Goal: Navigation & Orientation: Find specific page/section

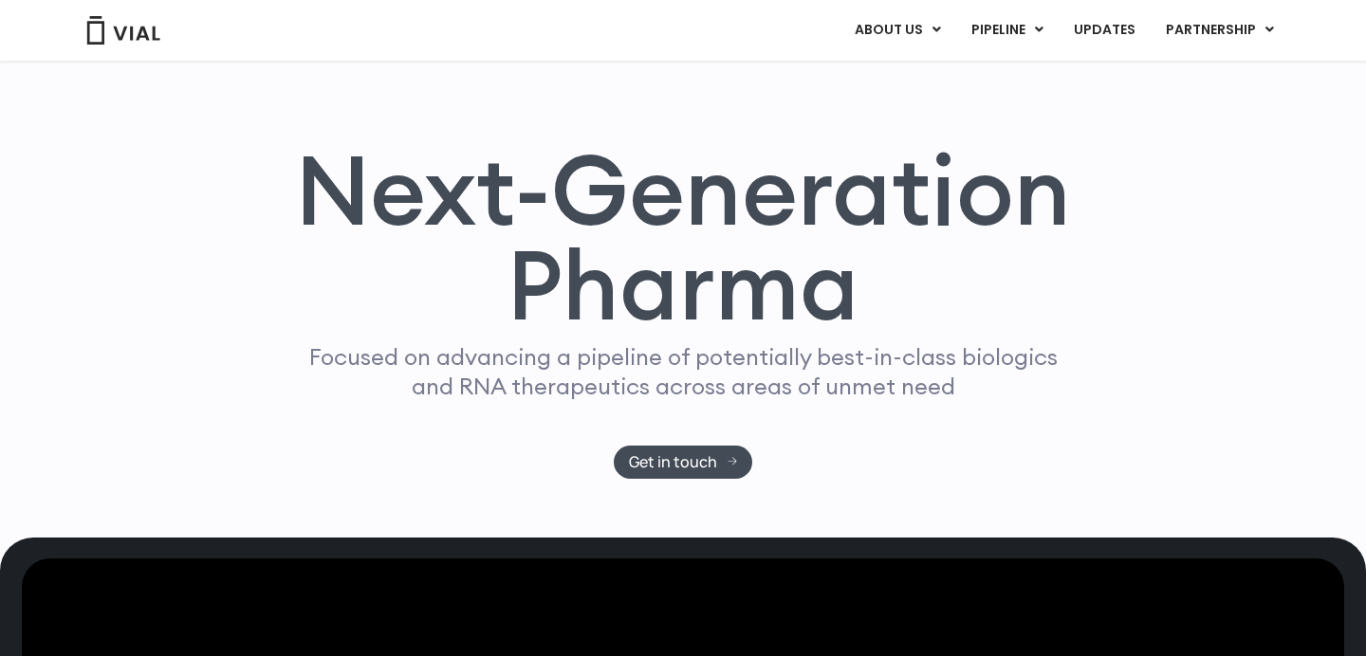
scroll to position [45, 0]
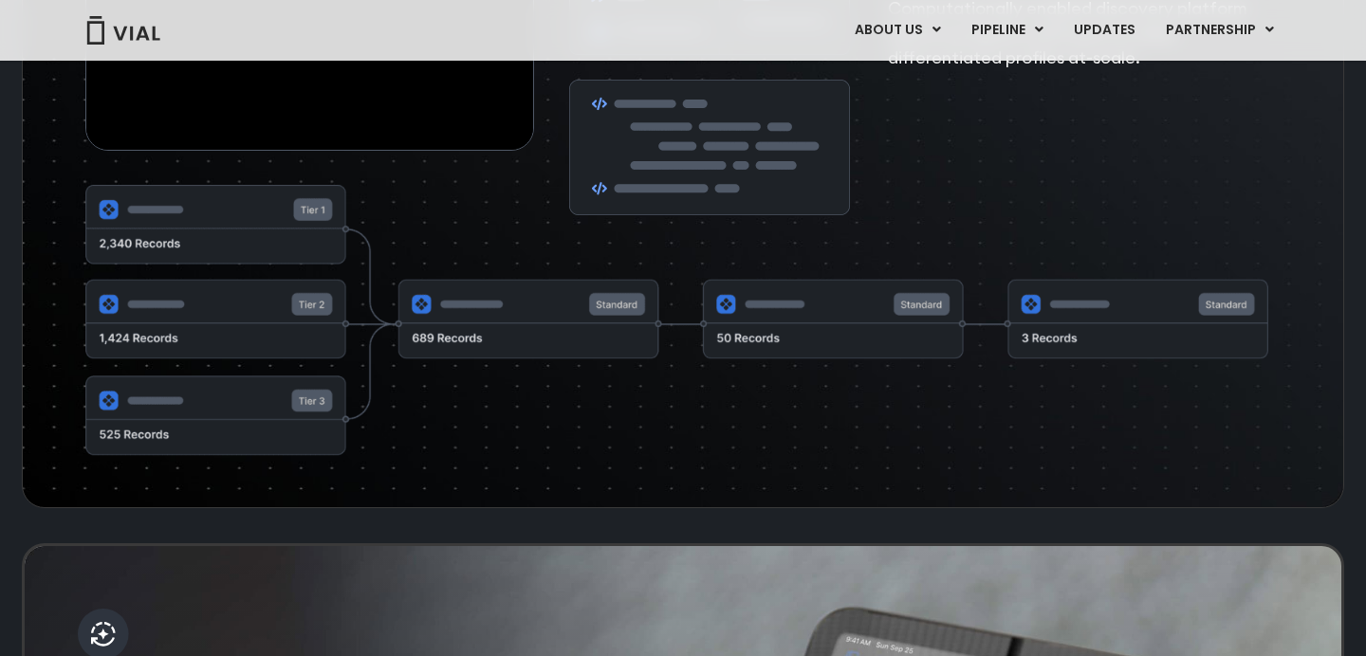
scroll to position [3238, 0]
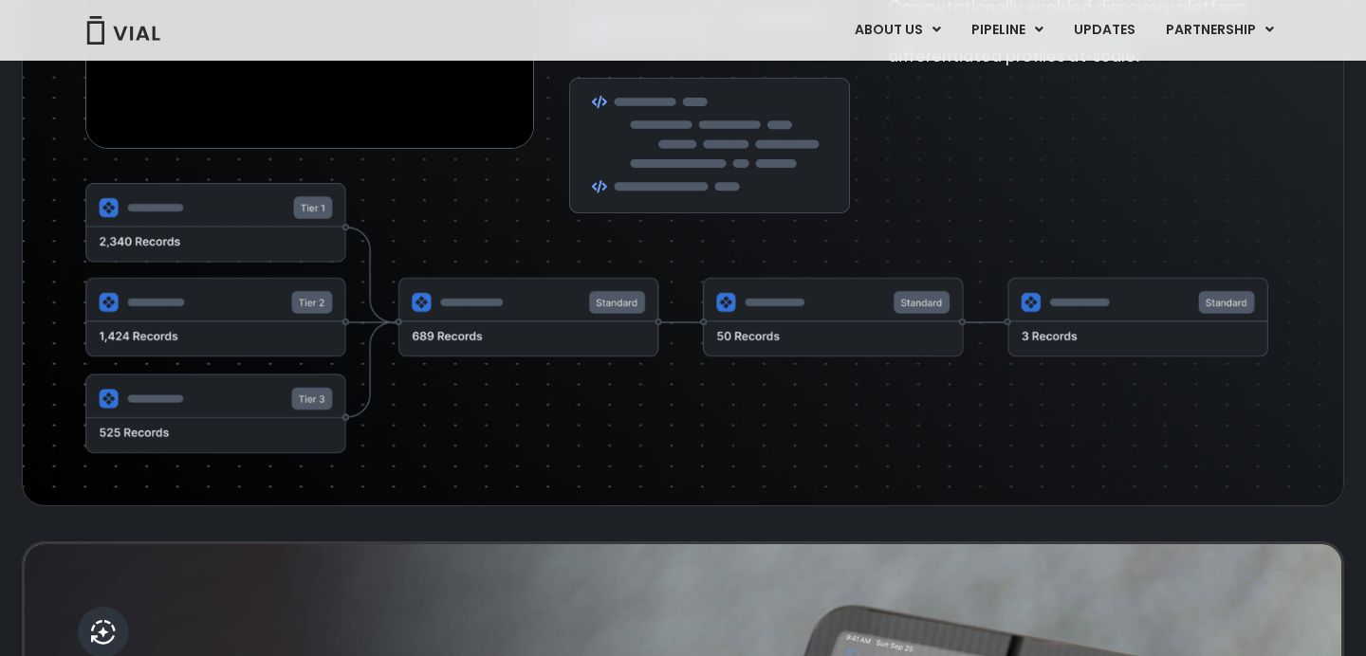
click at [317, 268] on img at bounding box center [676, 319] width 1183 height 272
click at [315, 358] on img at bounding box center [676, 319] width 1183 height 272
click at [320, 446] on img at bounding box center [676, 319] width 1183 height 272
click at [609, 365] on img at bounding box center [676, 319] width 1183 height 272
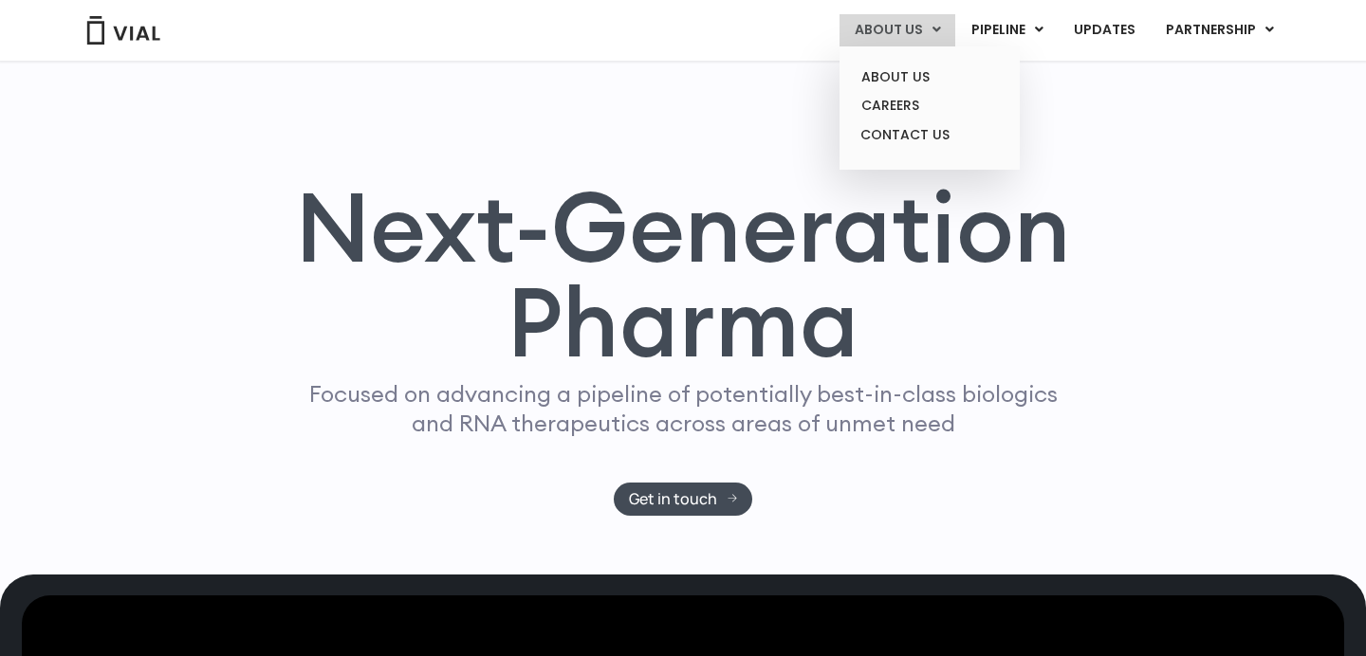
scroll to position [0, 0]
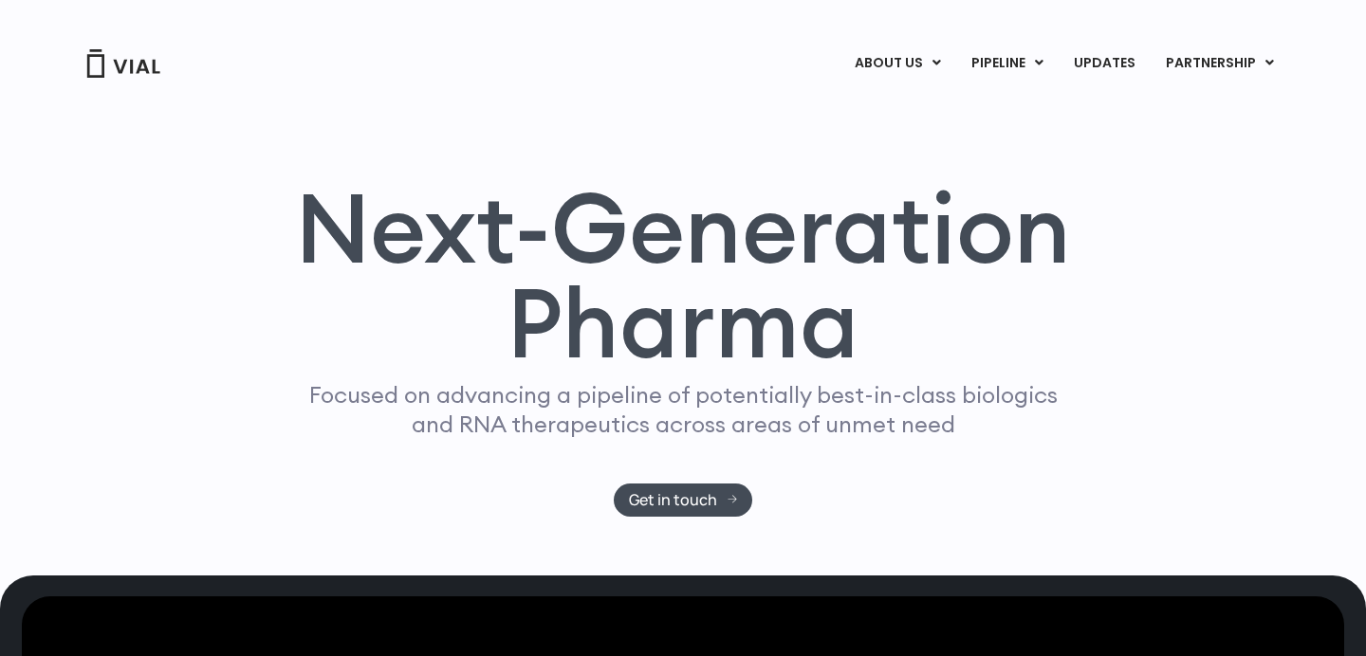
click at [325, 227] on h1 "Next-Generation Pharma" at bounding box center [682, 276] width 821 height 192
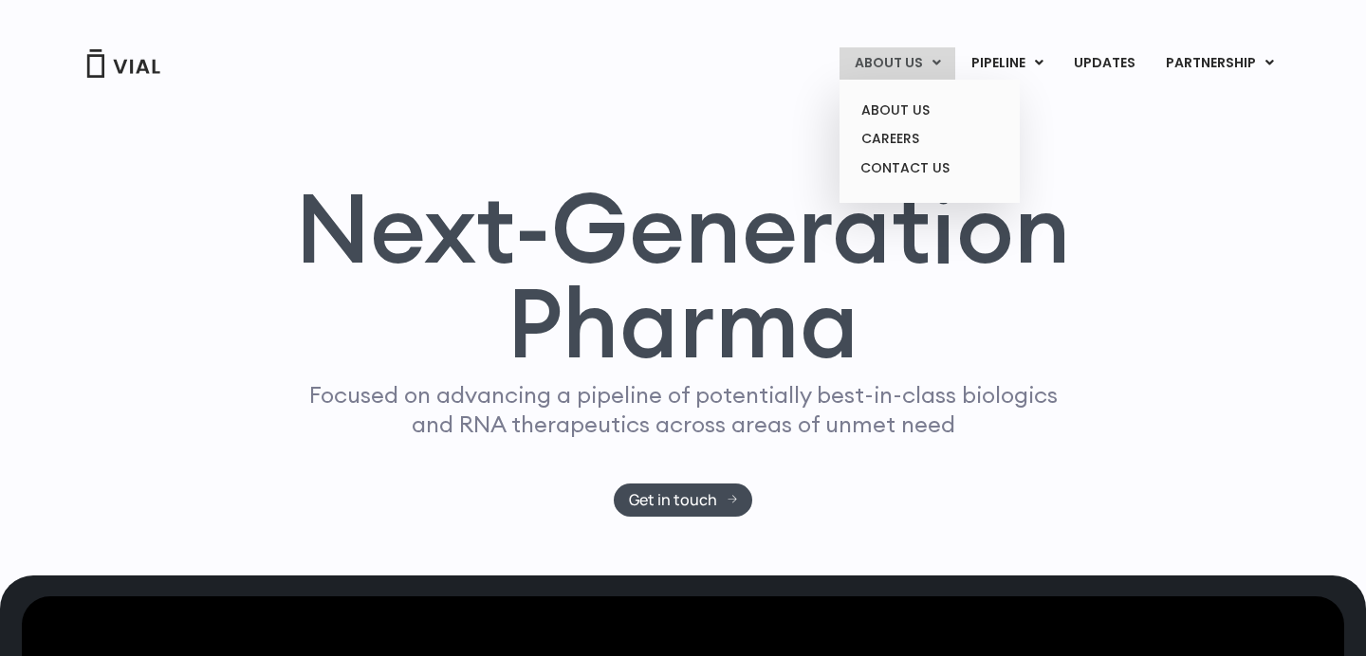
click at [907, 59] on link "ABOUT US" at bounding box center [897, 63] width 116 height 32
click at [915, 112] on link "ABOUT US" at bounding box center [929, 110] width 166 height 29
